Goal: Information Seeking & Learning: Learn about a topic

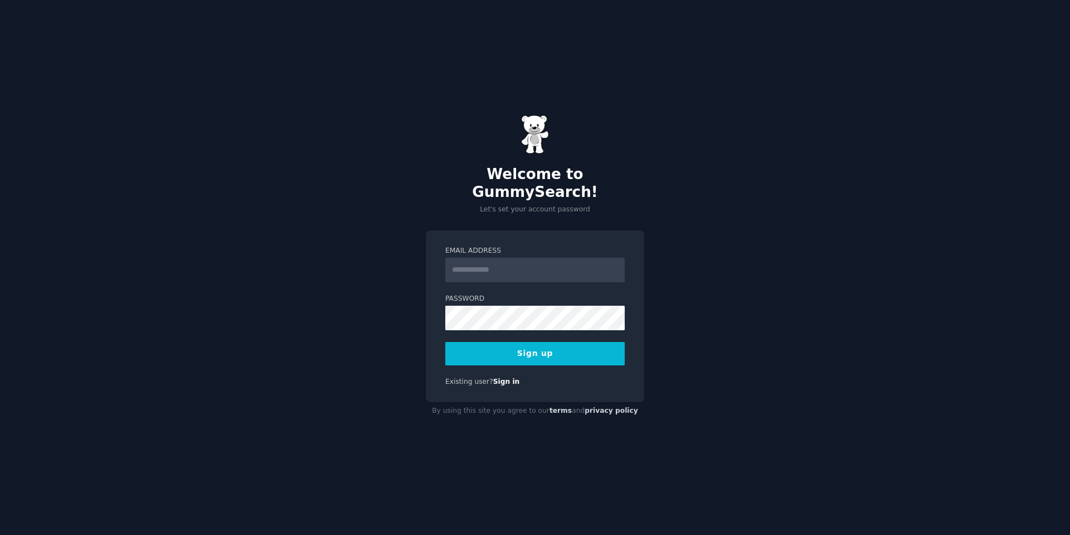
click at [569, 259] on input "Email Address" at bounding box center [535, 270] width 180 height 25
type input "**********"
click at [530, 348] on button "Sign up" at bounding box center [535, 353] width 180 height 23
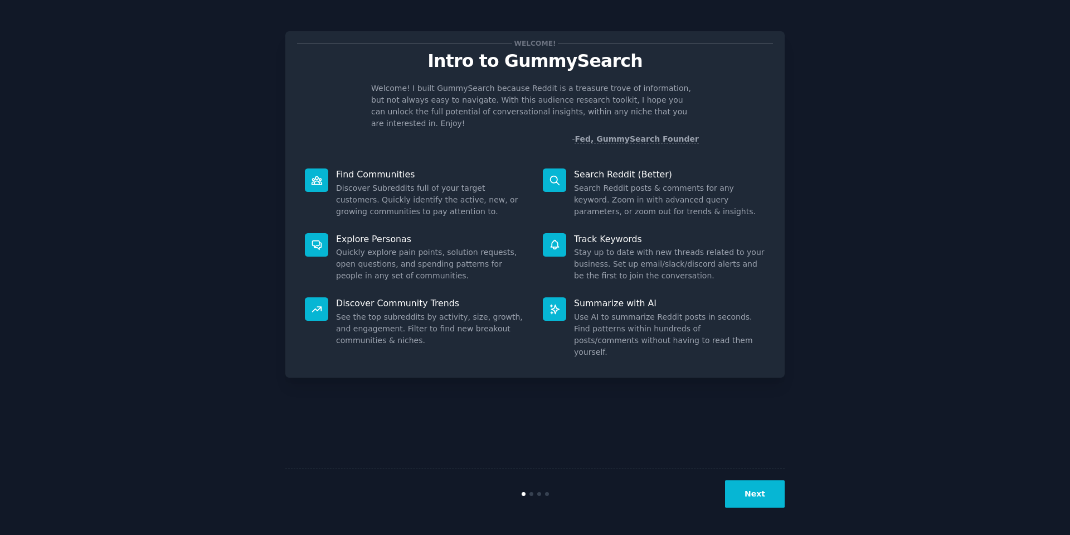
click at [555, 175] on icon at bounding box center [555, 181] width 12 height 12
click at [759, 489] on button "Next" at bounding box center [755, 493] width 60 height 27
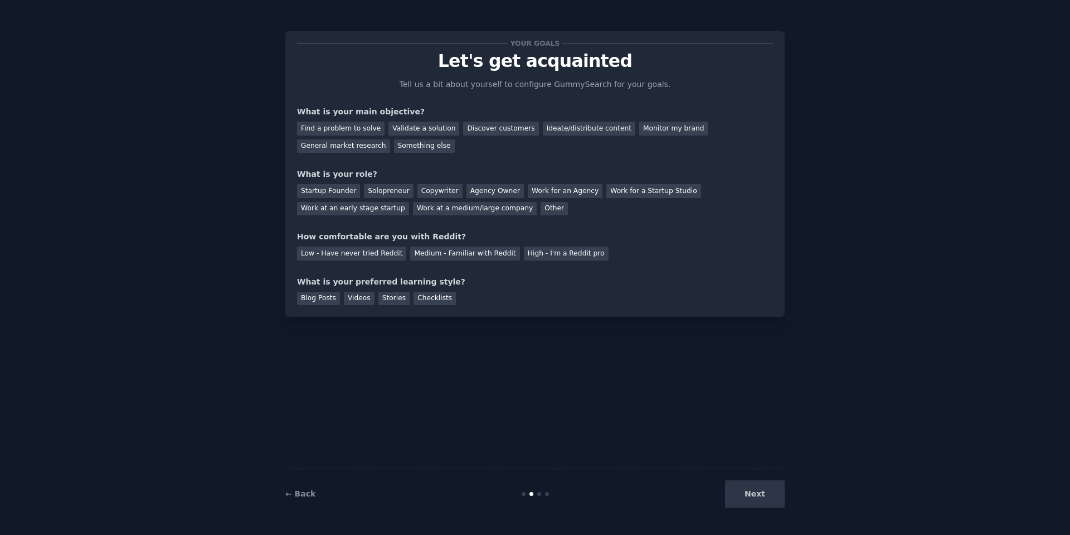
click at [511, 84] on p "Tell us a bit about yourself to configure GummySearch for your goals." at bounding box center [535, 85] width 281 height 12
click at [354, 130] on div "Find a problem to solve" at bounding box center [341, 129] width 88 height 14
click at [563, 125] on div "Ideate/distribute content" at bounding box center [589, 129] width 93 height 14
click at [352, 129] on div "Find a problem to solve" at bounding box center [341, 129] width 88 height 14
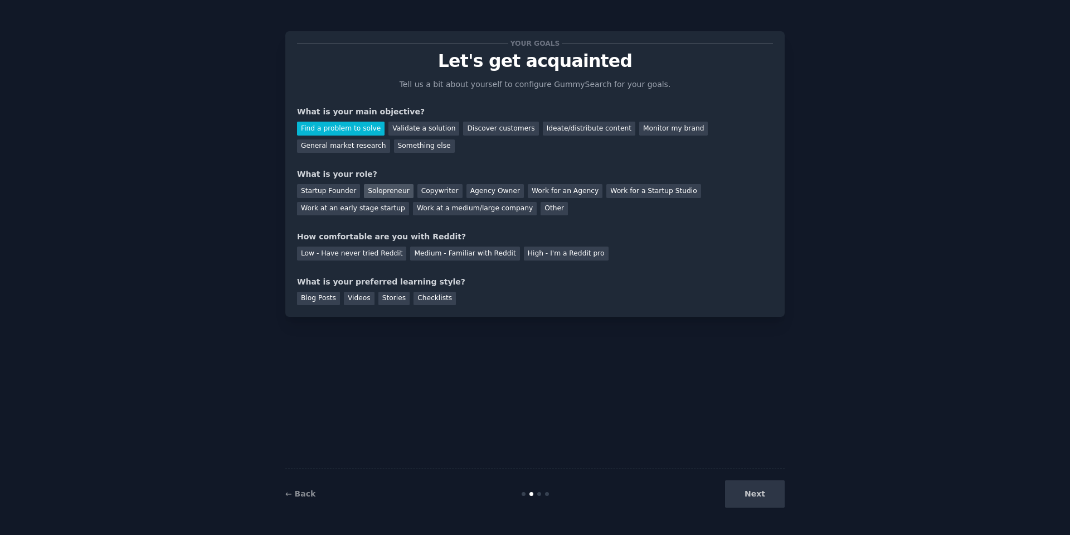
click at [386, 188] on div "Solopreneur" at bounding box center [388, 191] width 49 height 14
click at [362, 254] on div "Low - Have never tried Reddit" at bounding box center [351, 253] width 109 height 14
click at [361, 300] on div "Videos" at bounding box center [359, 299] width 31 height 14
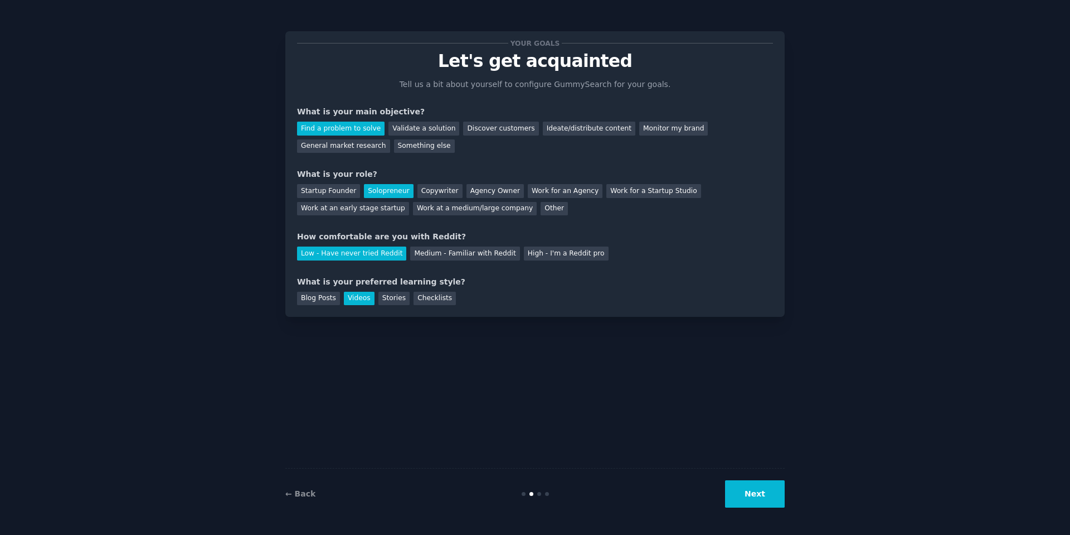
click at [769, 492] on button "Next" at bounding box center [755, 493] width 60 height 27
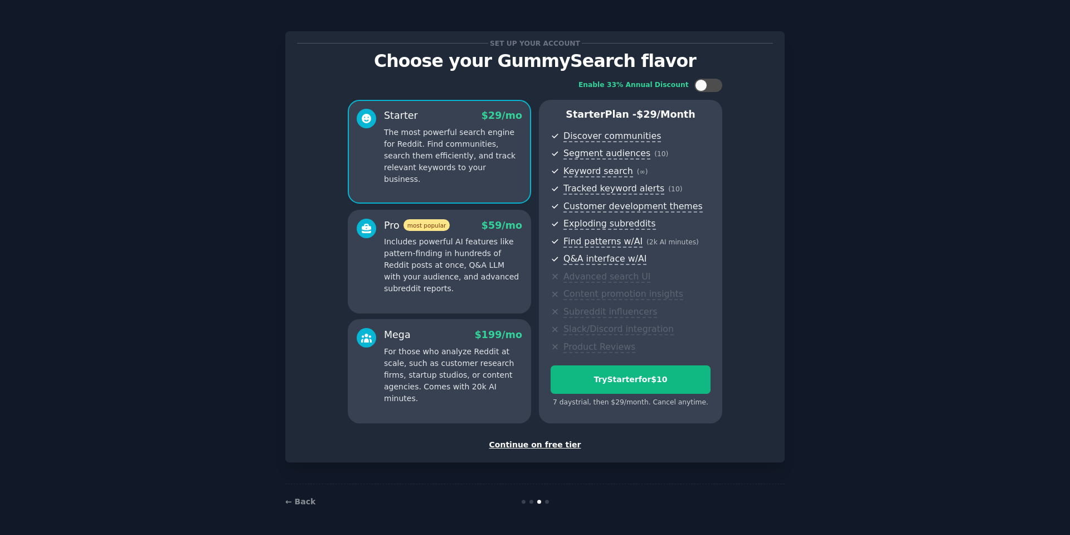
click at [540, 447] on div "Continue on free tier" at bounding box center [535, 445] width 476 height 12
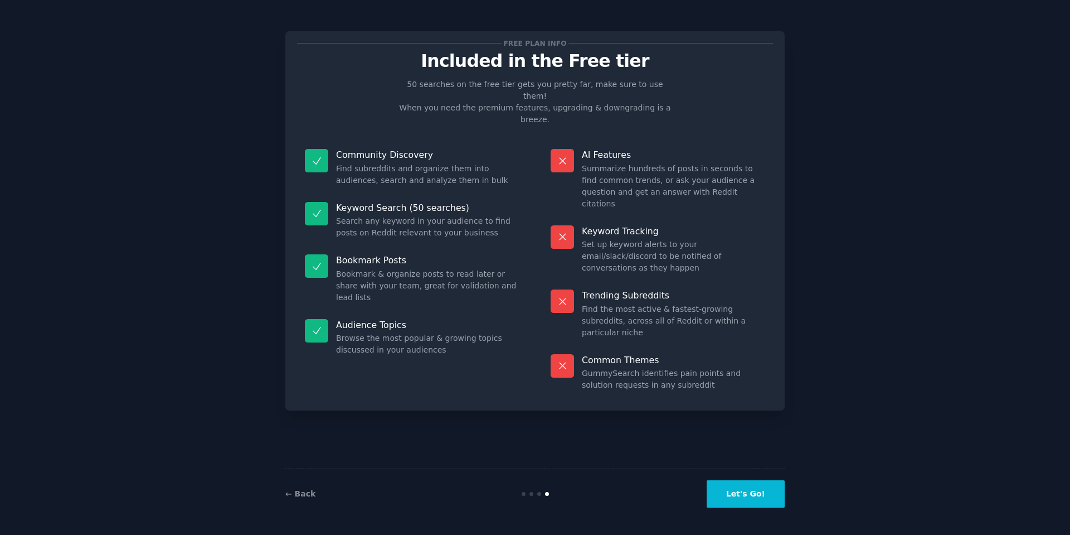
click at [747, 484] on button "Let's Go!" at bounding box center [746, 493] width 78 height 27
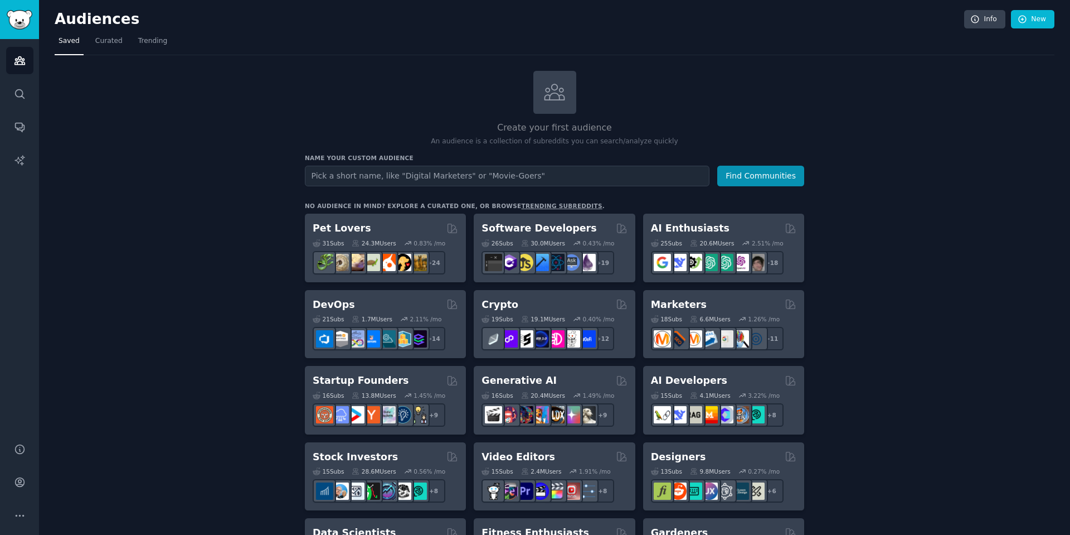
click at [456, 174] on input "text" at bounding box center [507, 176] width 405 height 21
type input "B2B photography"
click at [749, 178] on button "Find Communities" at bounding box center [761, 176] width 87 height 21
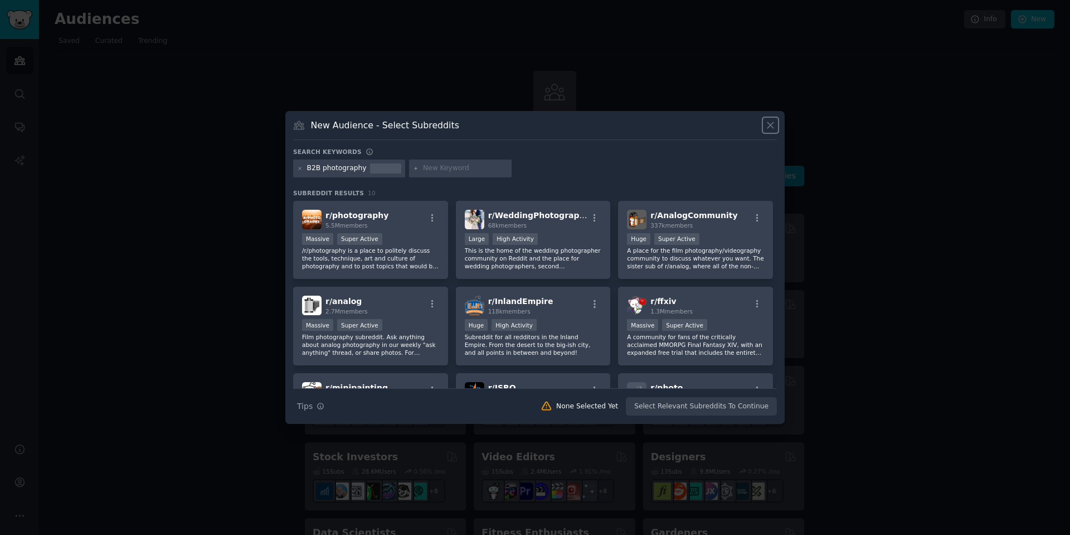
click at [773, 123] on icon at bounding box center [771, 126] width 6 height 6
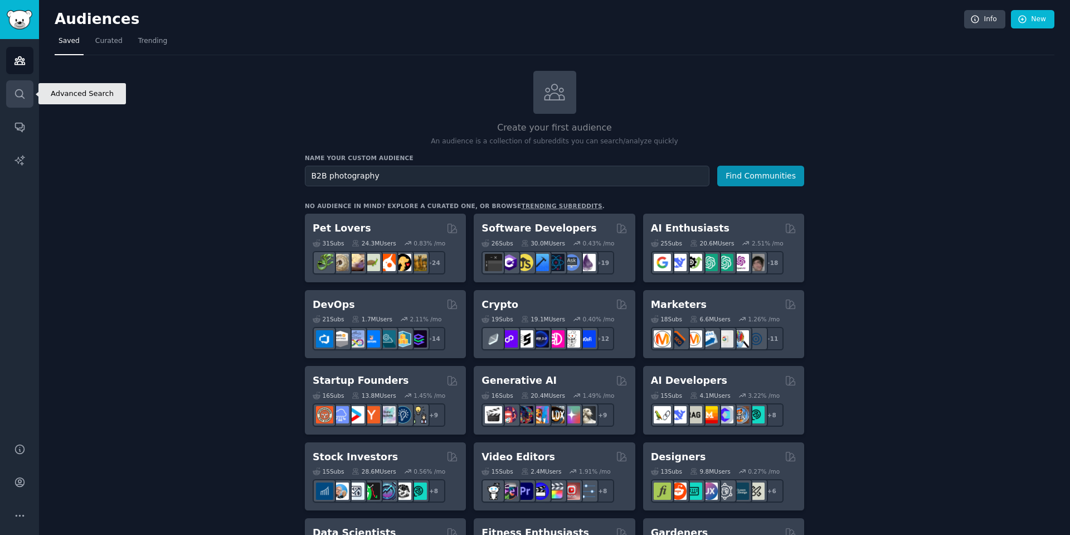
click at [17, 90] on icon "Sidebar" at bounding box center [20, 94] width 12 height 12
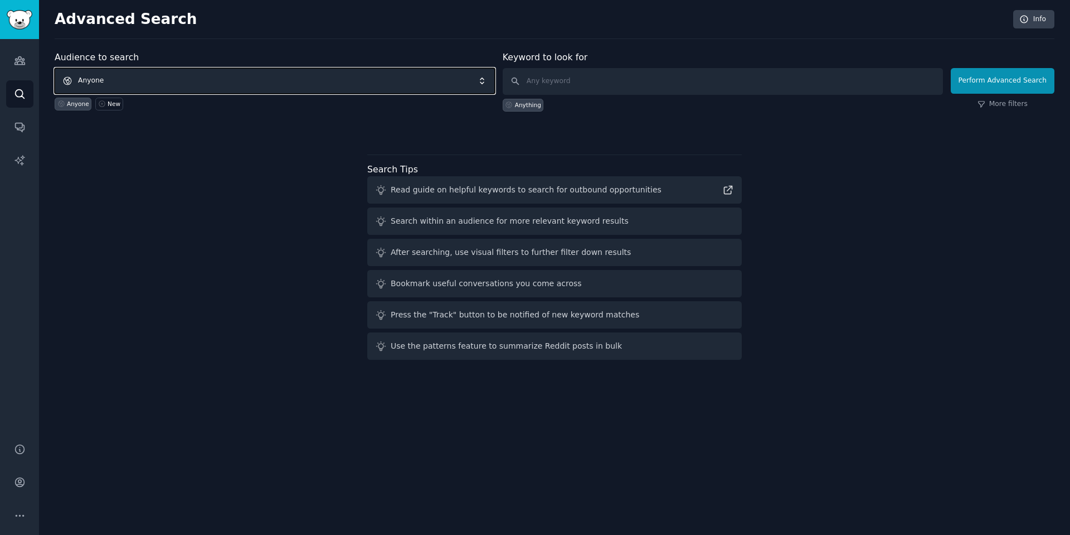
click at [195, 82] on span "Anyone" at bounding box center [275, 81] width 440 height 26
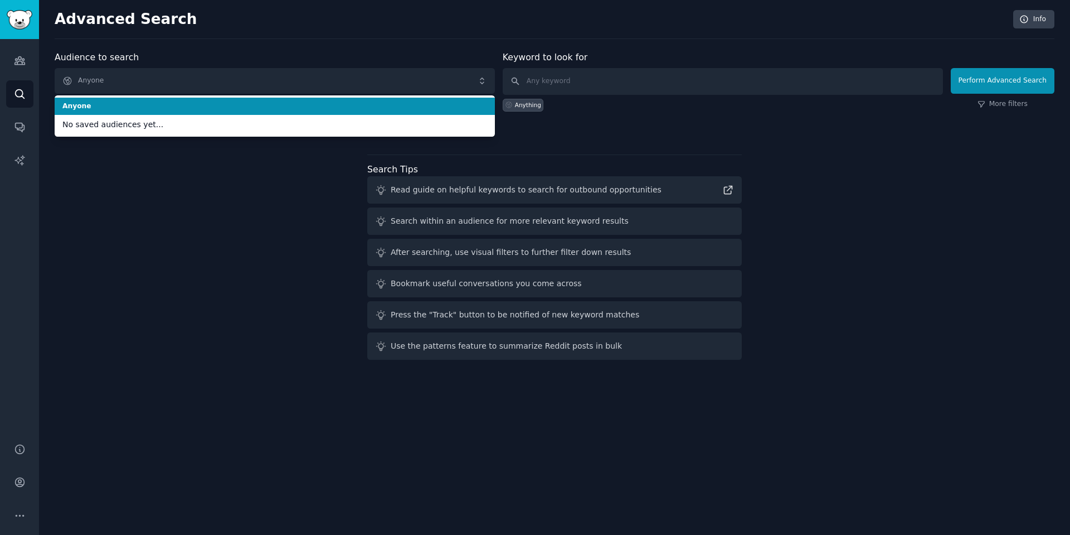
click at [242, 61] on div "Audience to search Anyone Anyone No saved audiences yet... Anyone New" at bounding box center [275, 81] width 440 height 61
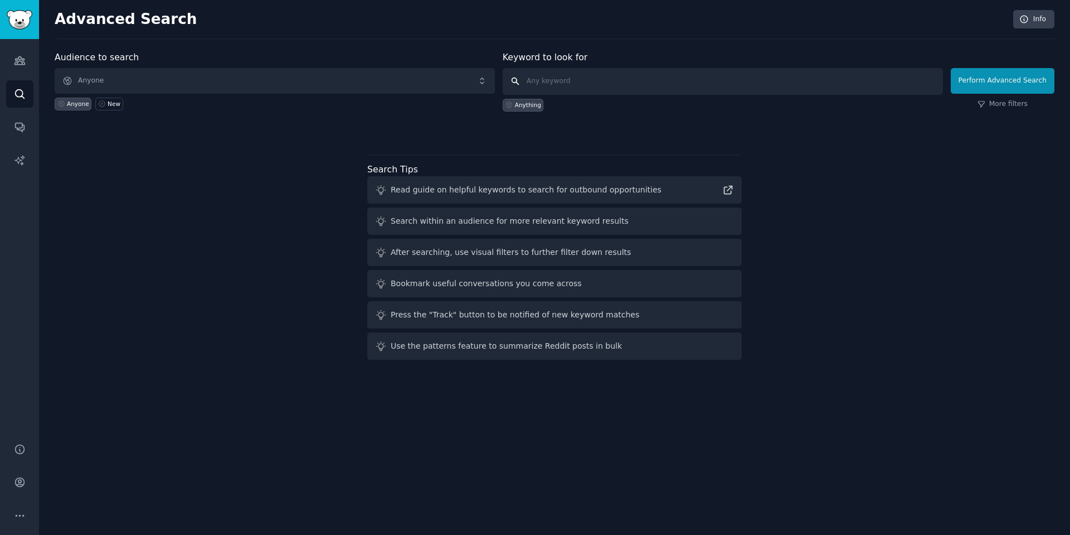
click at [570, 82] on input "text" at bounding box center [723, 81] width 440 height 27
type input "b2b photography"
click button "Perform Advanced Search" at bounding box center [1003, 81] width 104 height 26
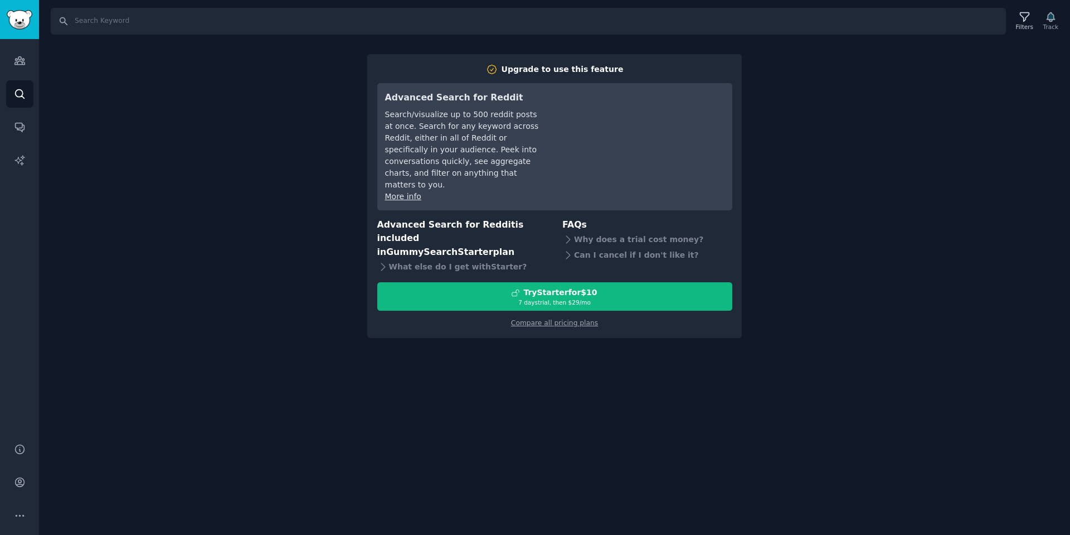
click at [764, 80] on div "Search Filters Track Upgrade to use this feature Advanced Search for Reddit Sea…" at bounding box center [554, 267] width 1031 height 535
click at [201, 69] on div "Search Filters Track Upgrade to use this feature Advanced Search for Reddit Sea…" at bounding box center [554, 267] width 1031 height 535
click at [17, 89] on icon "Sidebar" at bounding box center [20, 94] width 12 height 12
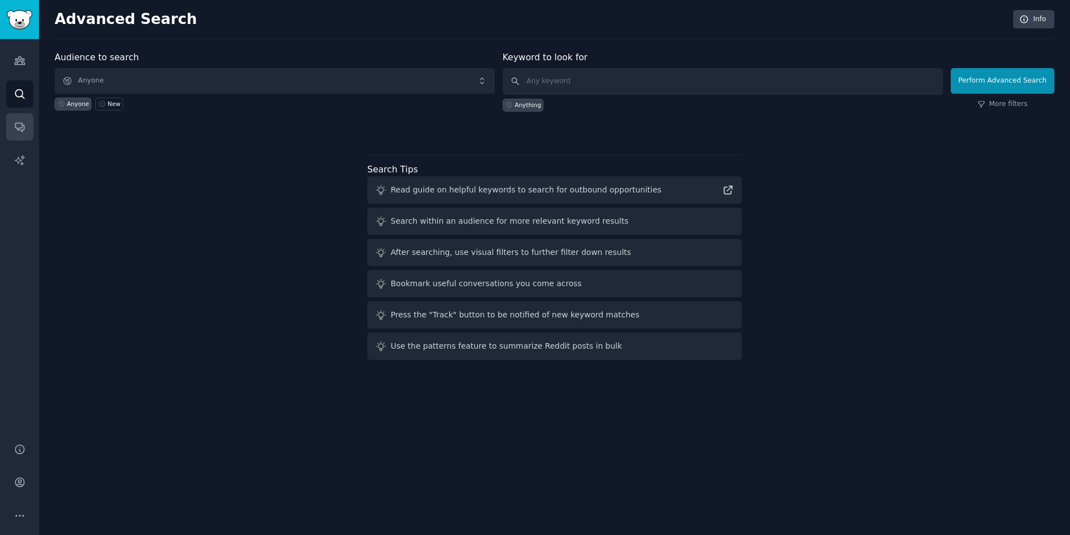
click at [15, 131] on icon "Sidebar" at bounding box center [20, 127] width 12 height 12
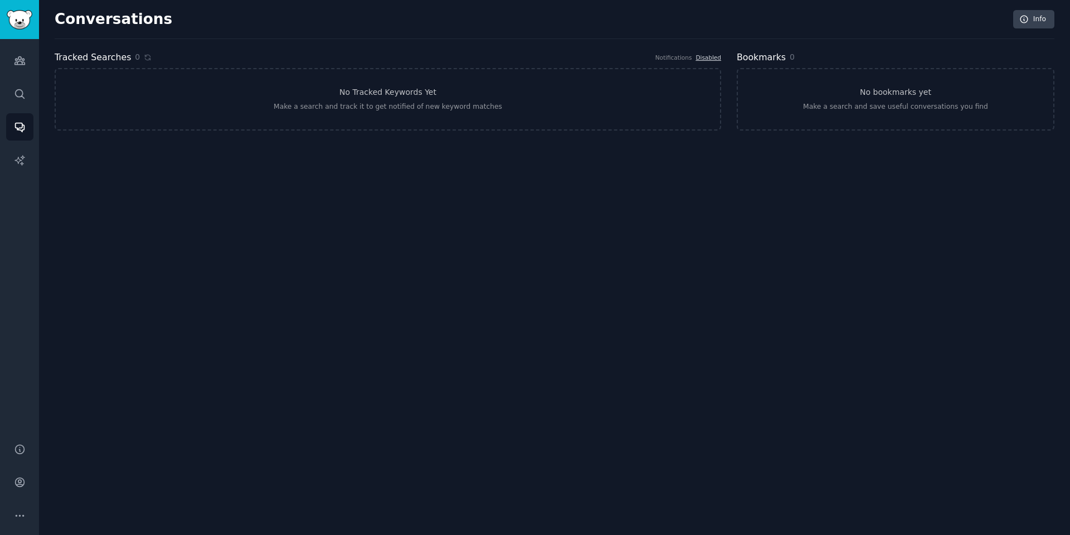
click at [314, 220] on div "Conversations Info Tracked Searches 0 Notifications Disabled No Tracked Keyword…" at bounding box center [554, 267] width 1031 height 535
